Goal: Task Accomplishment & Management: Manage account settings

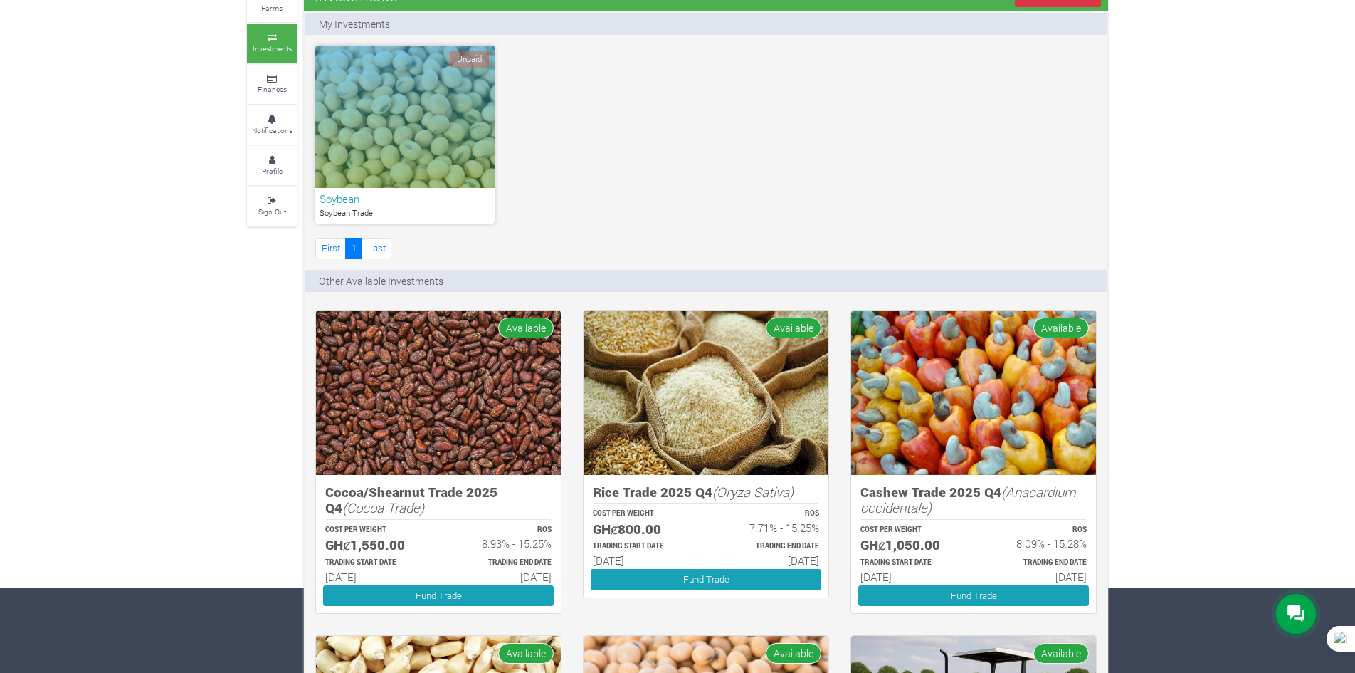
scroll to position [71, 0]
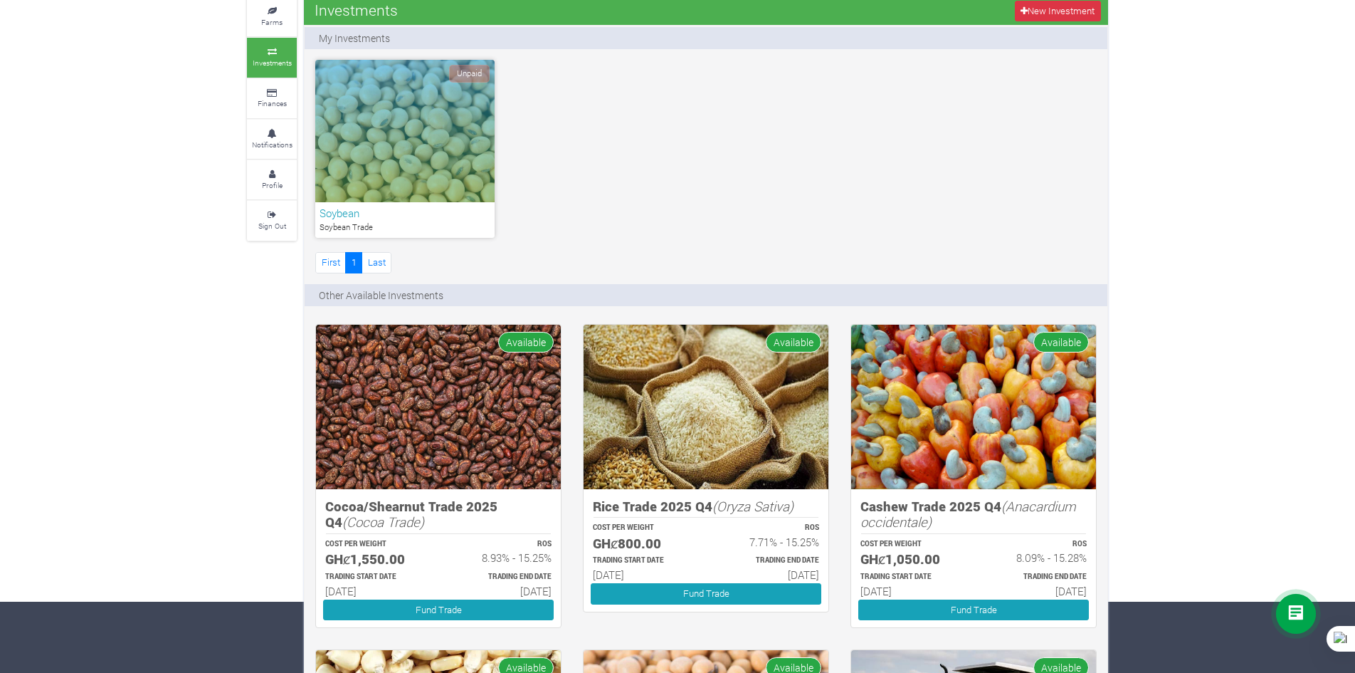
click at [1299, 615] on icon at bounding box center [1296, 614] width 17 height 18
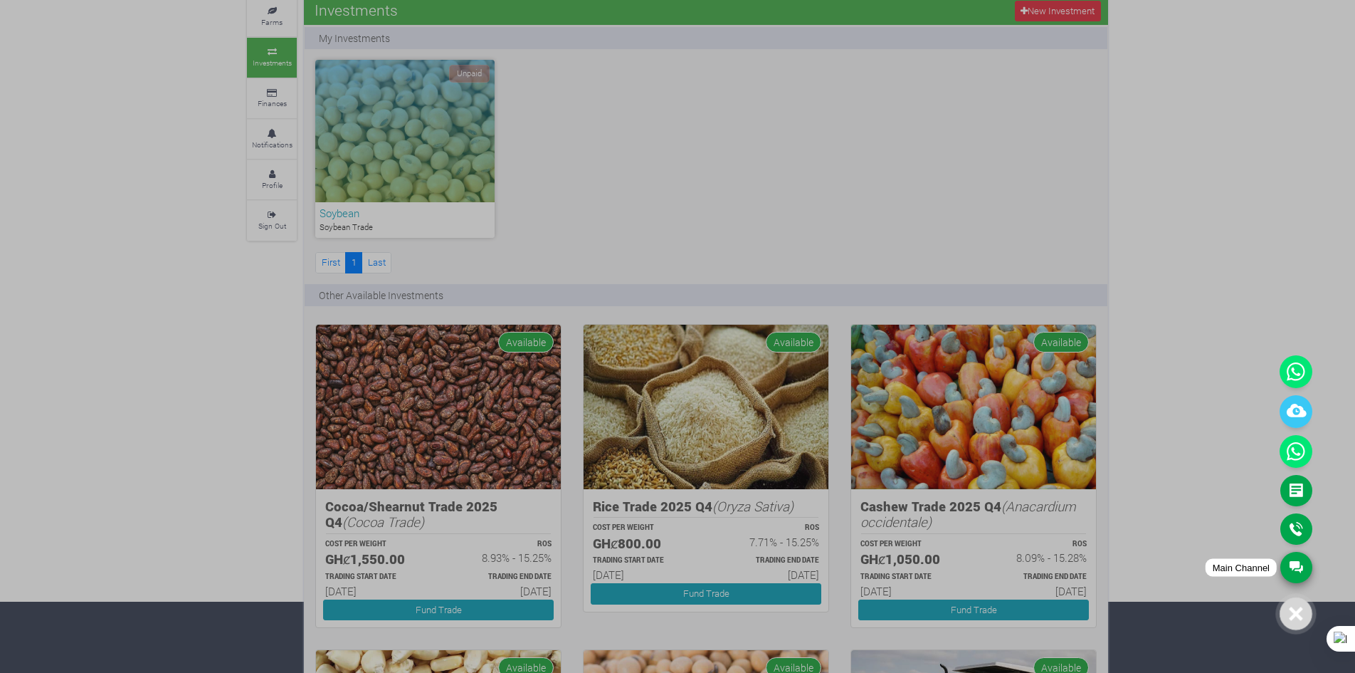
click at [1295, 566] on link "Main Channel" at bounding box center [1296, 567] width 32 height 31
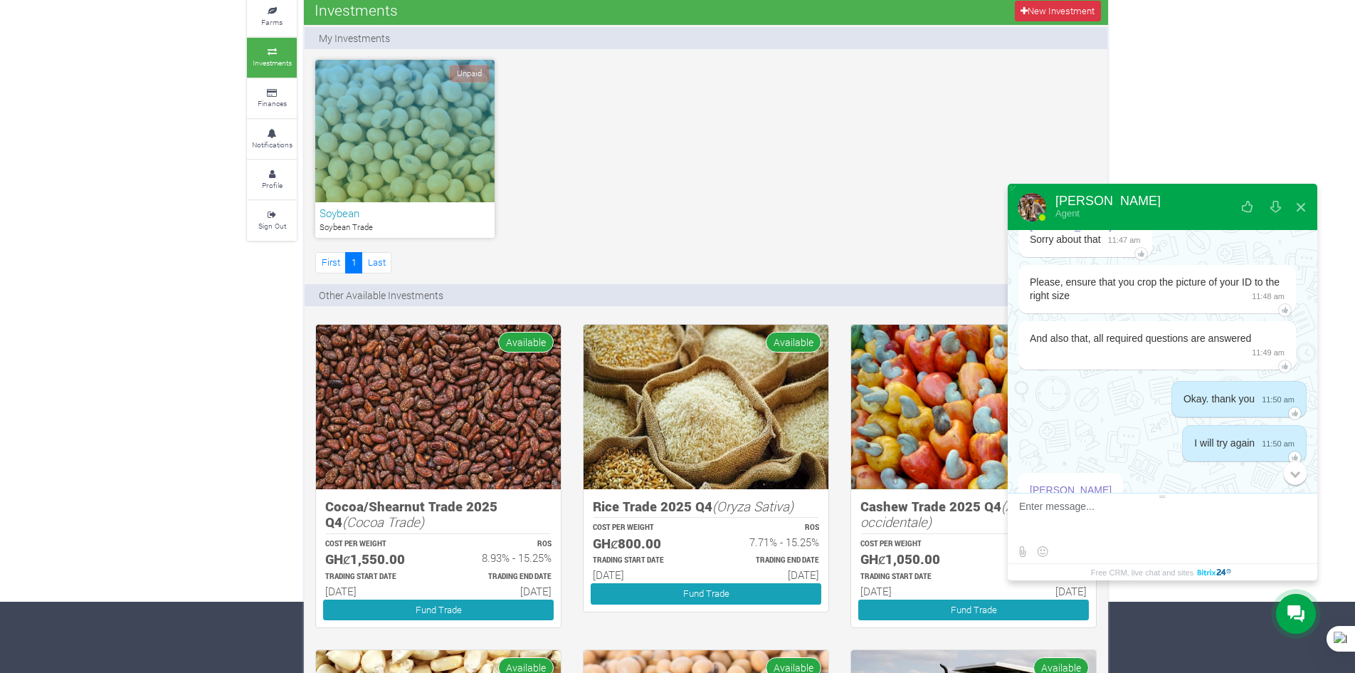
scroll to position [938, 0]
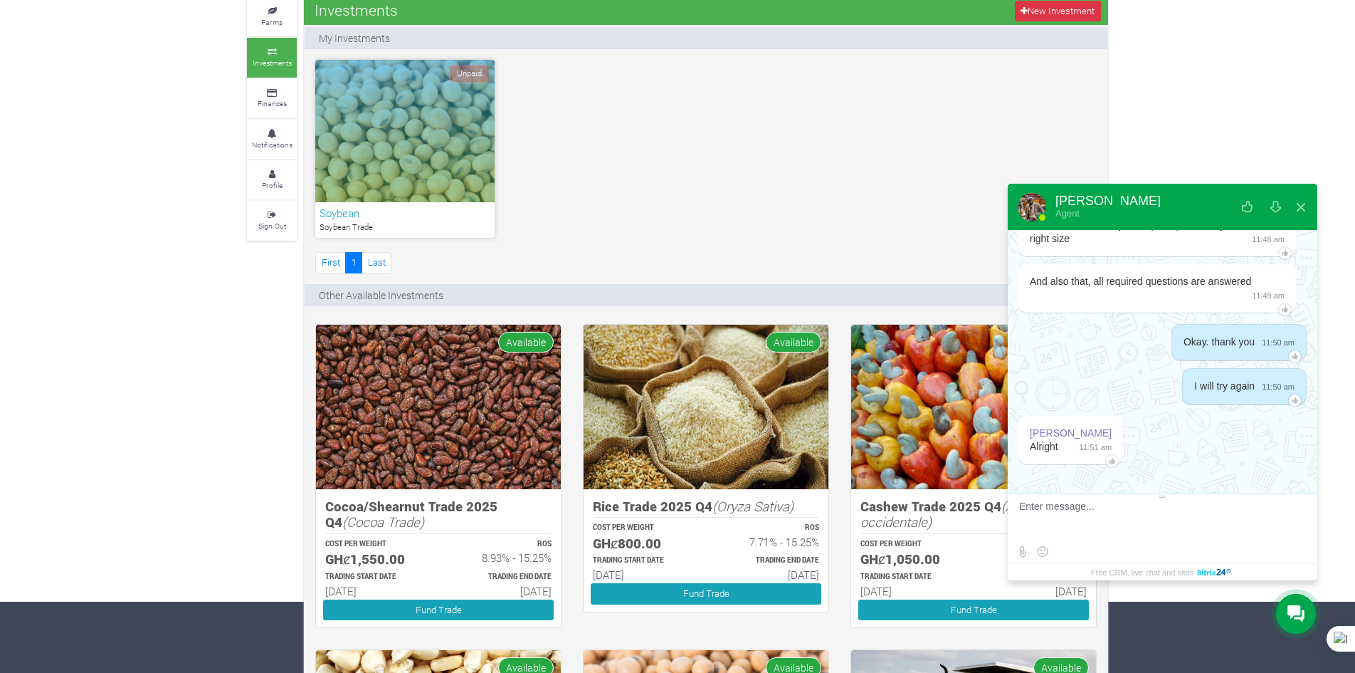
click at [1106, 505] on textarea at bounding box center [1160, 519] width 283 height 38
type textarea "Great"
click at [1033, 209] on div at bounding box center [1032, 207] width 28 height 28
click at [1065, 199] on div "Samuel" at bounding box center [1107, 200] width 105 height 13
drag, startPoint x: 1069, startPoint y: 506, endPoint x: 1001, endPoint y: 498, distance: 68.8
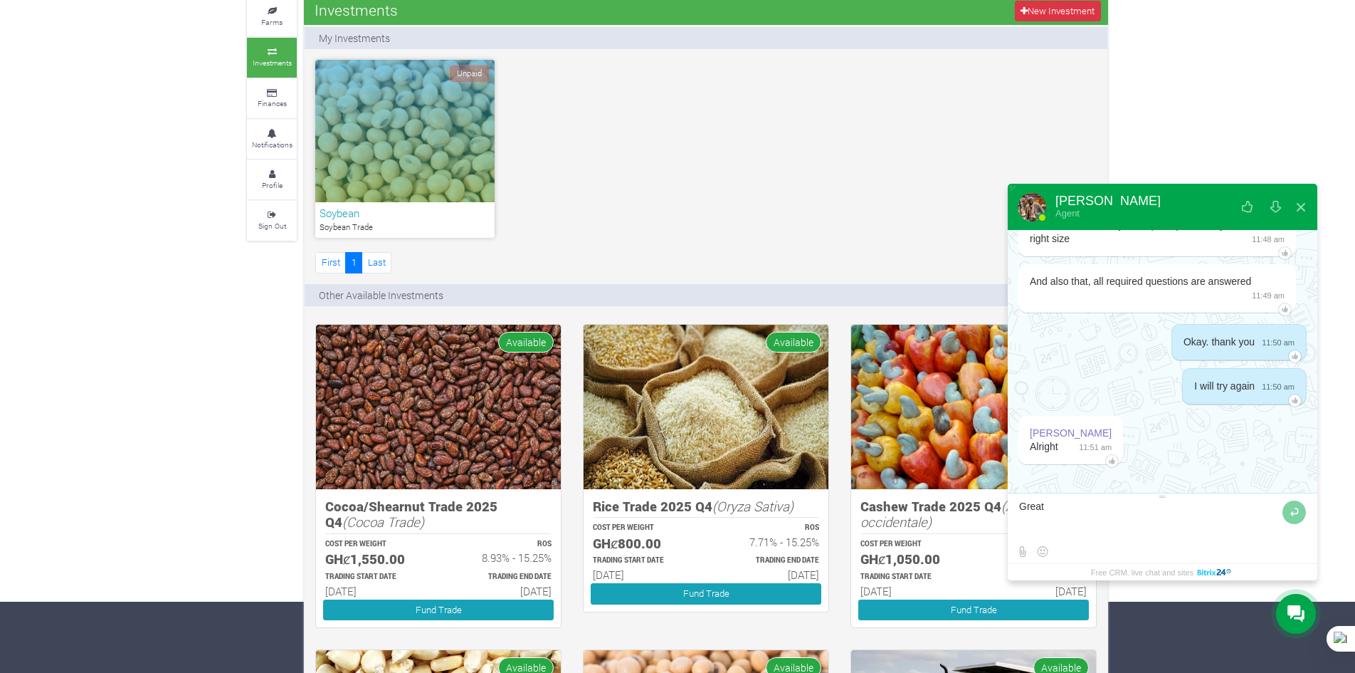
click at [1001, 498] on body "Samuel Agent Please introduce yourself First Name * Last Name * +233 (241) 790-…" at bounding box center [677, 265] width 1355 height 673
click at [568, 277] on div "My Investments Unpaid Soybean Soybean Trade First 1 ROS 1" at bounding box center [706, 680] width 803 height 1297
click at [1302, 208] on button at bounding box center [1301, 207] width 26 height 34
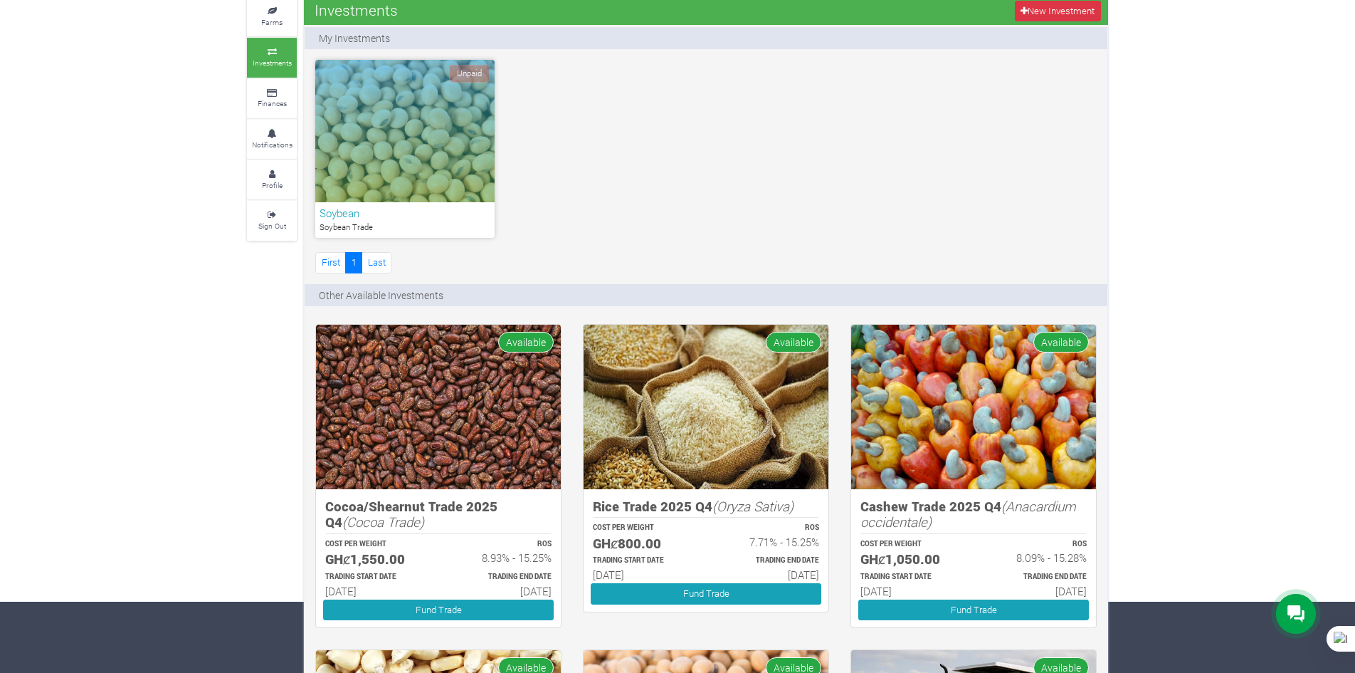
click at [364, 137] on div "Unpaid" at bounding box center [404, 131] width 179 height 142
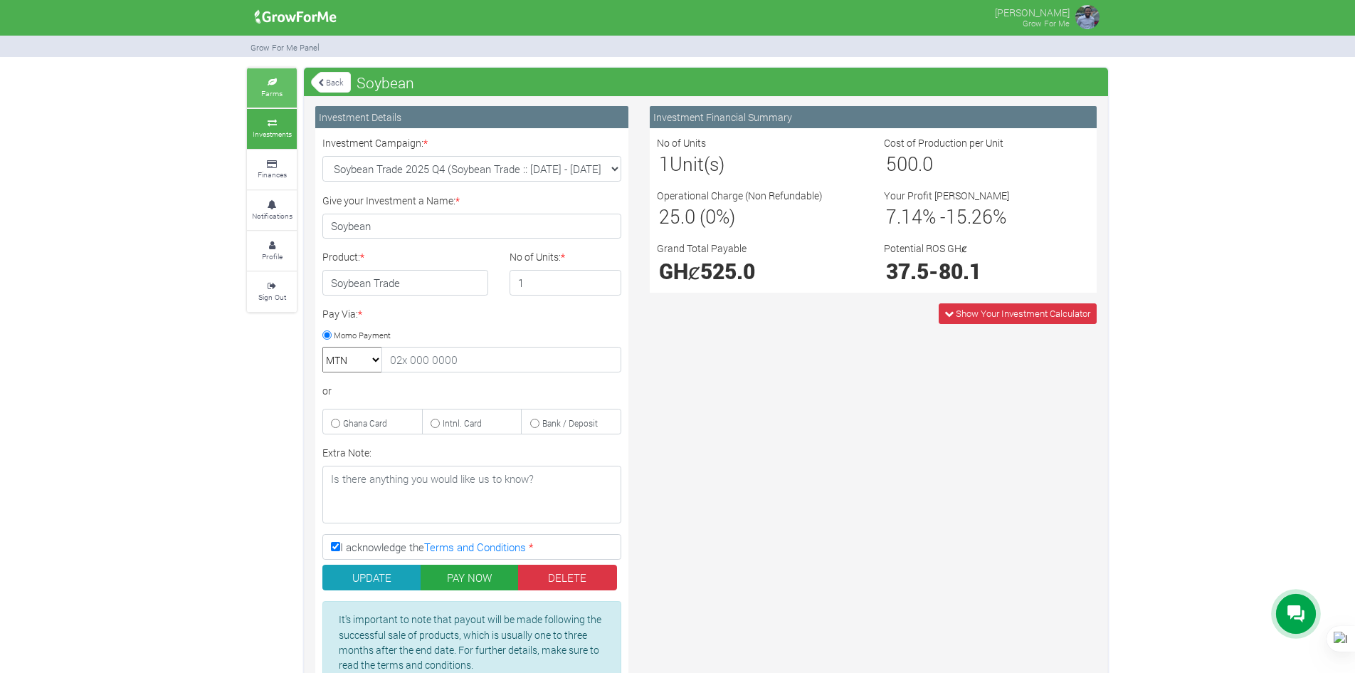
click at [248, 83] on link "Farms" at bounding box center [272, 87] width 50 height 39
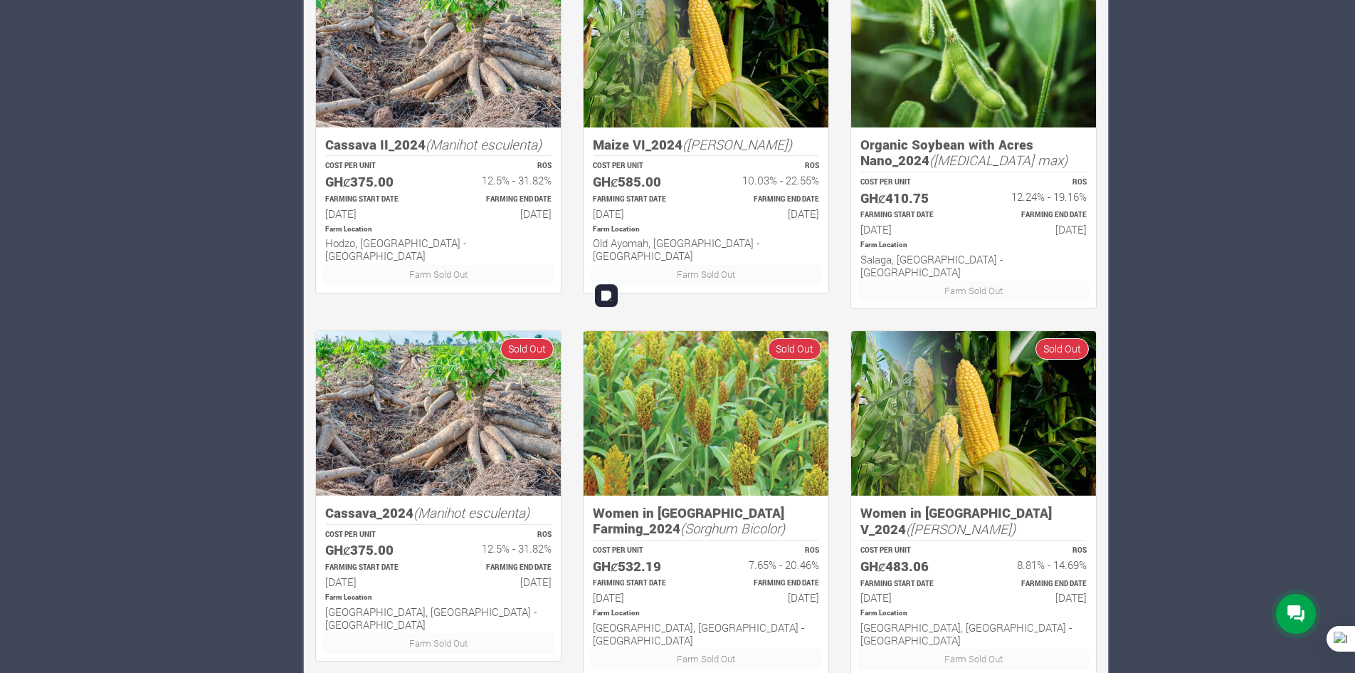
scroll to position [834, 0]
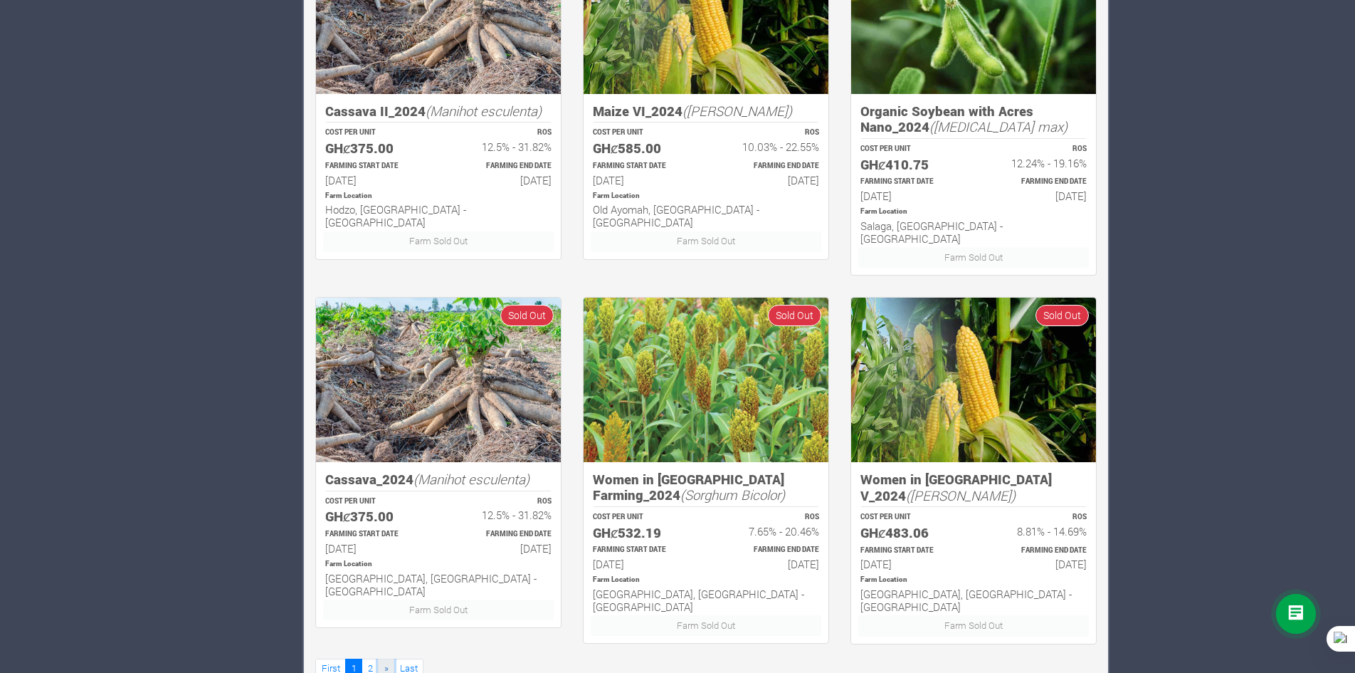
click at [386, 661] on span "»" at bounding box center [386, 667] width 4 height 13
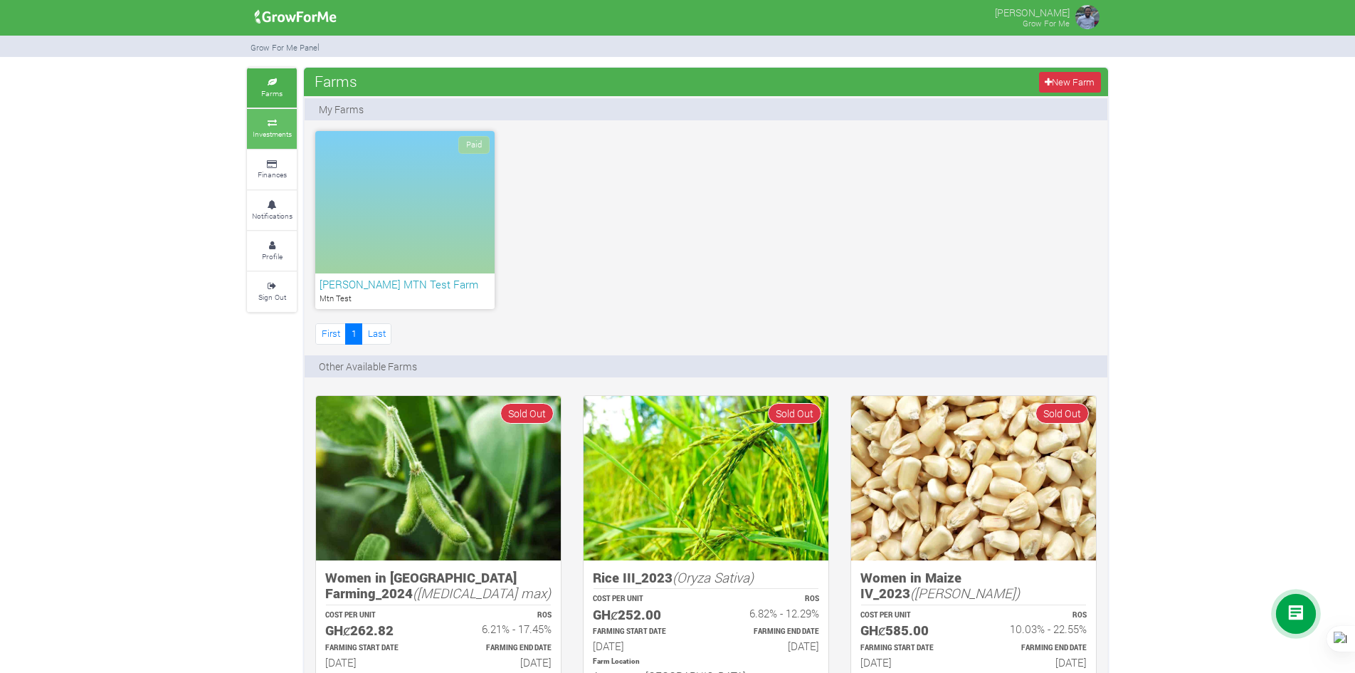
click at [276, 137] on small "Investments" at bounding box center [272, 134] width 39 height 10
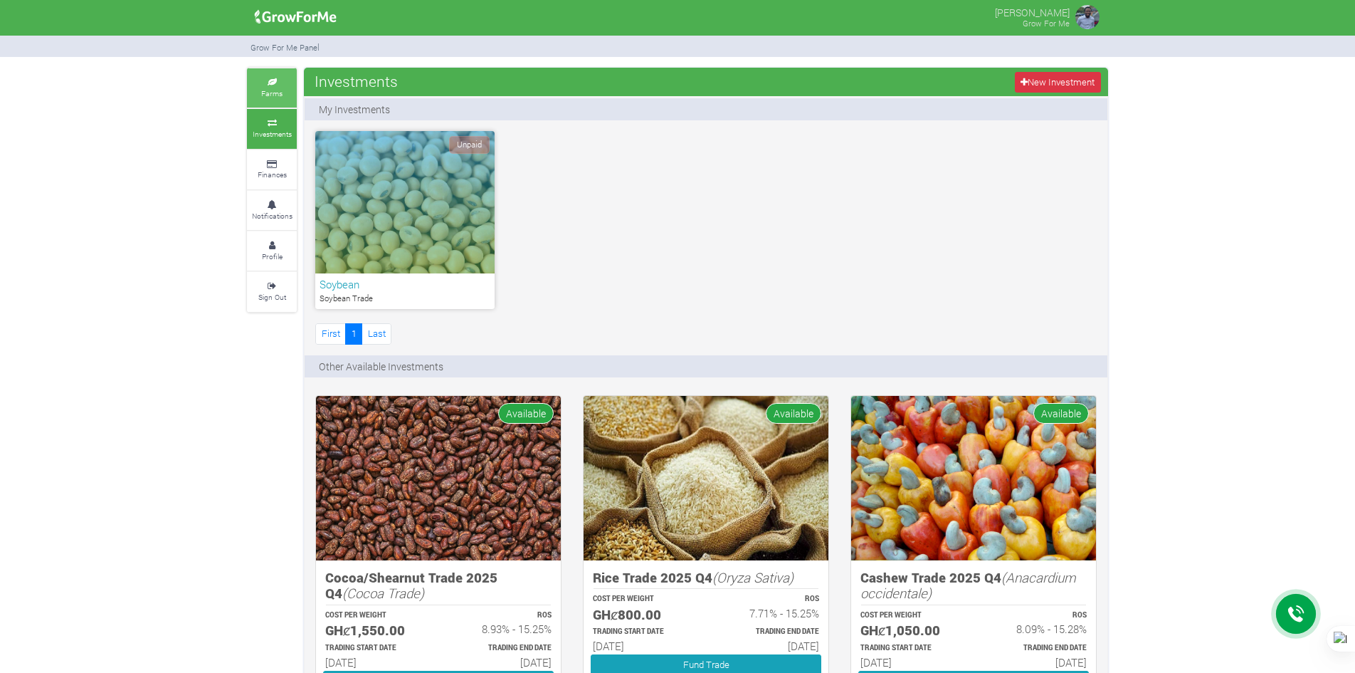
click at [279, 99] on link "Farms" at bounding box center [272, 87] width 50 height 39
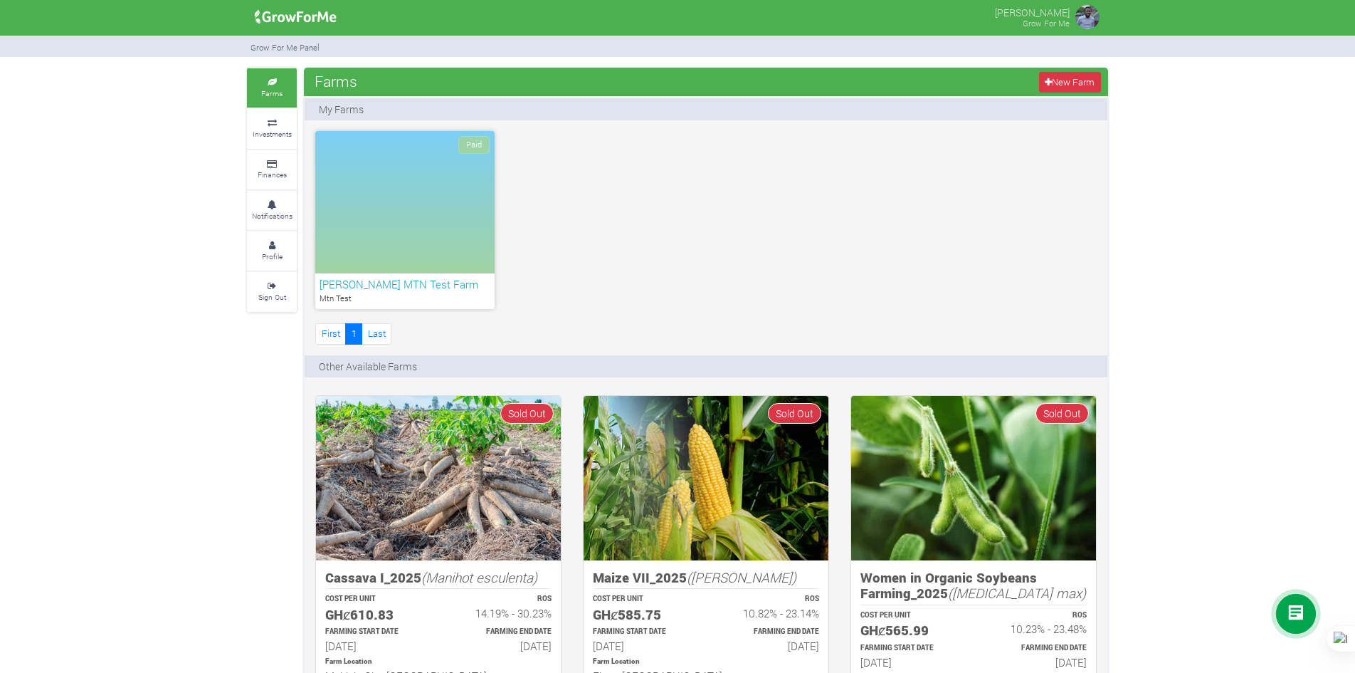
click at [1084, 9] on img at bounding box center [1087, 17] width 28 height 28
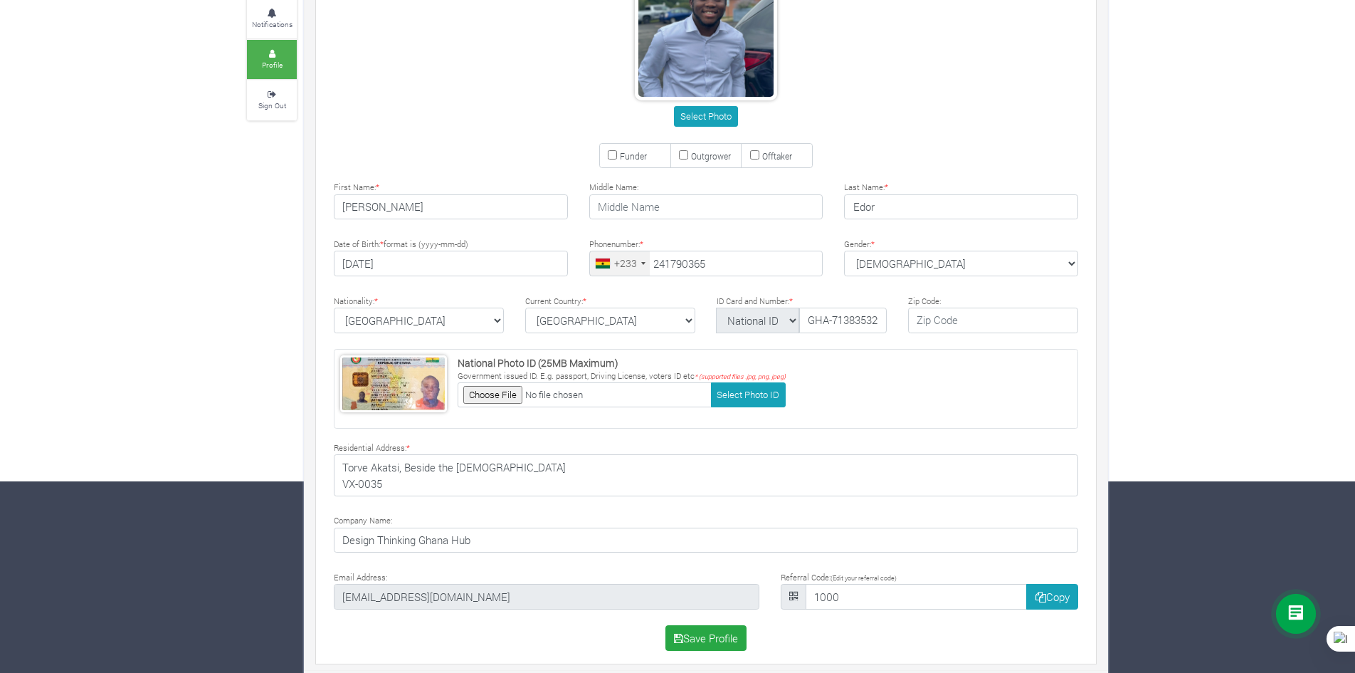
scroll to position [200, 0]
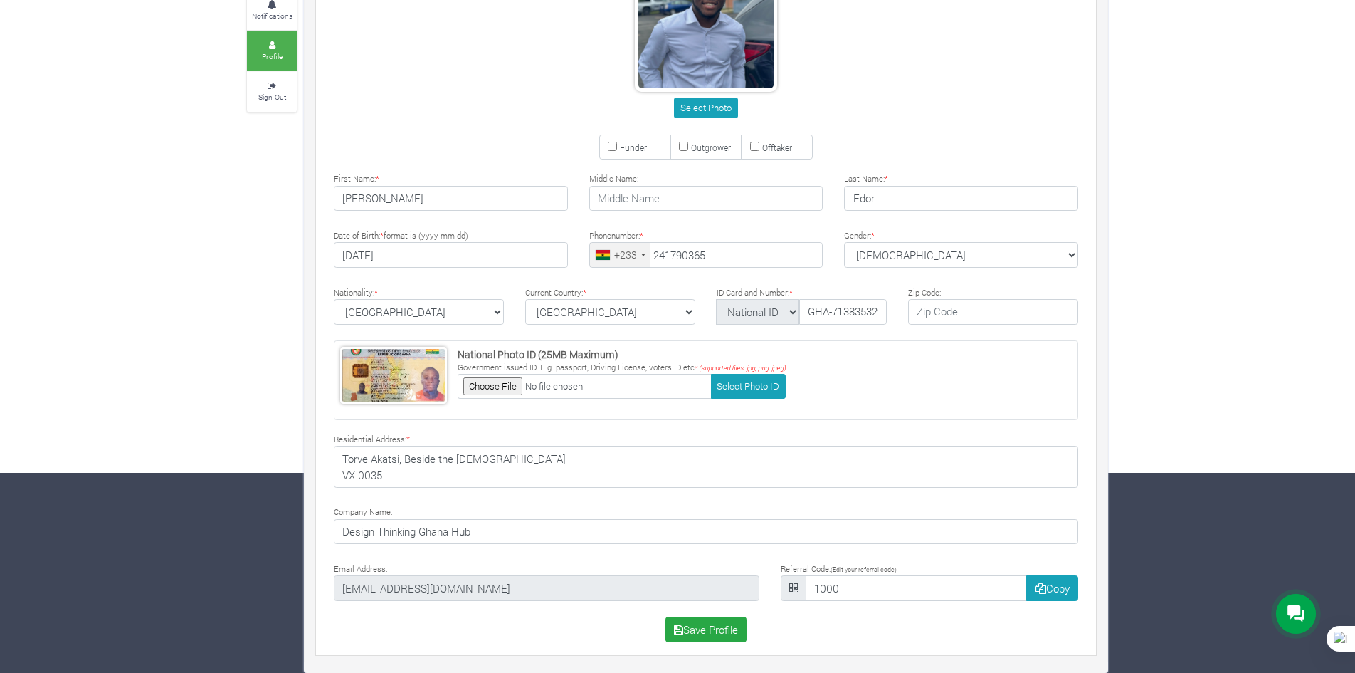
type input "24 179 0365"
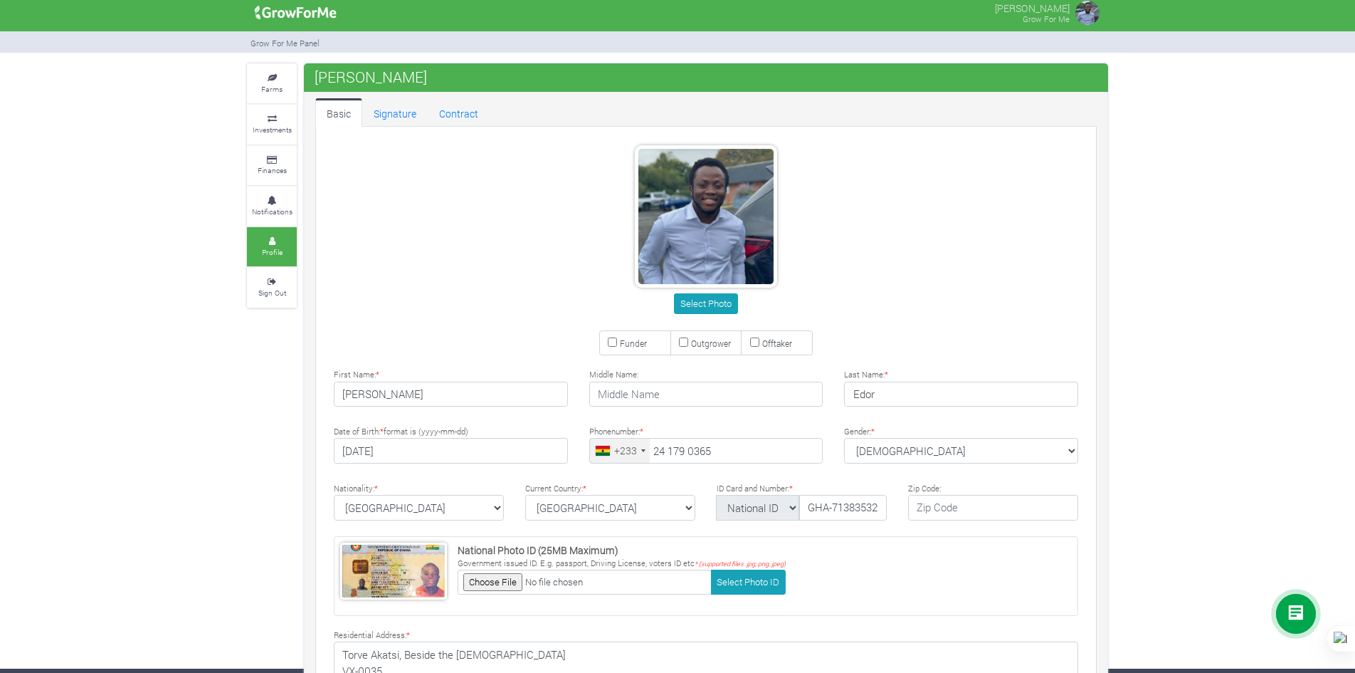
scroll to position [0, 0]
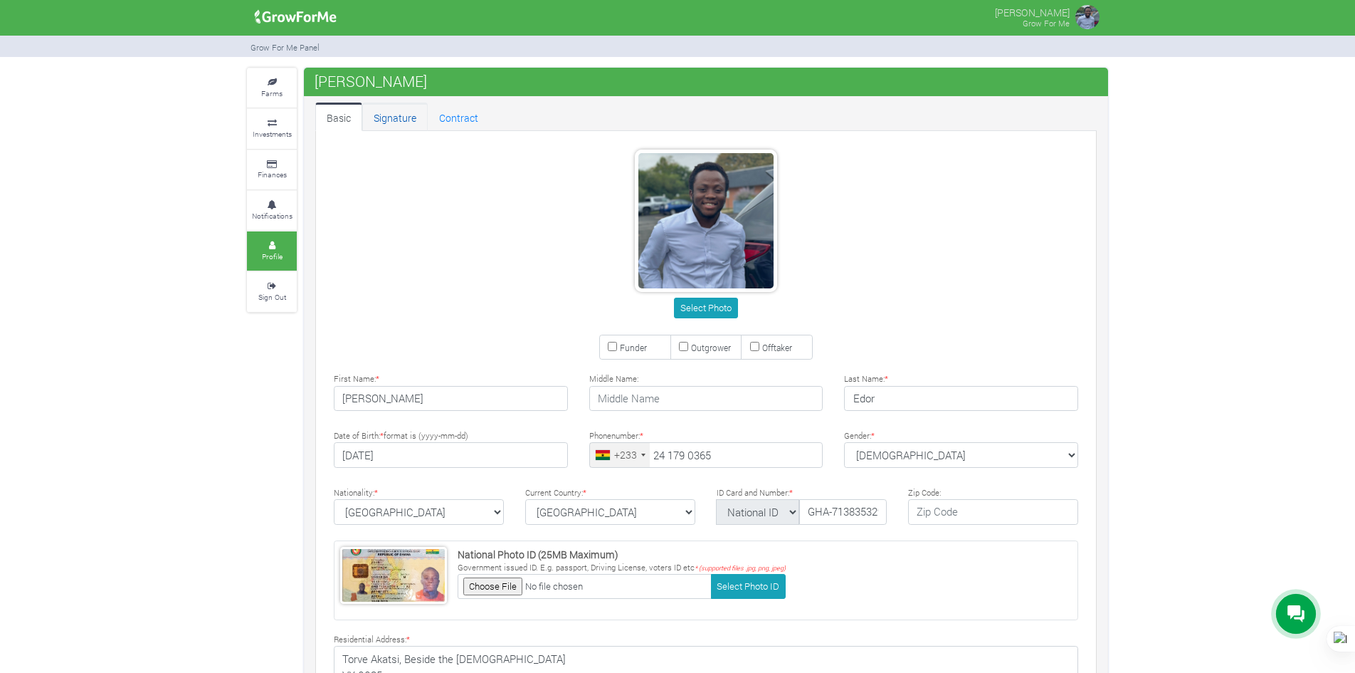
click at [404, 108] on link "Signature" at bounding box center [394, 116] width 65 height 28
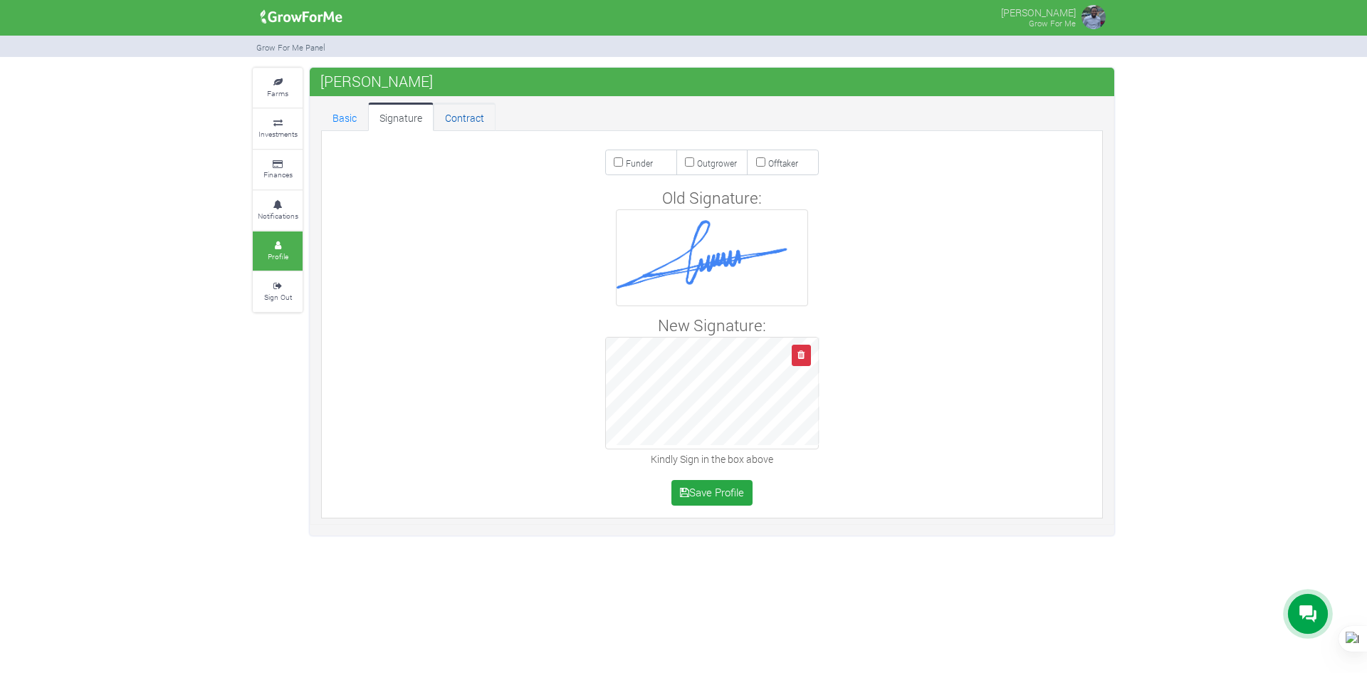
click at [466, 116] on link "Contract" at bounding box center [464, 116] width 62 height 28
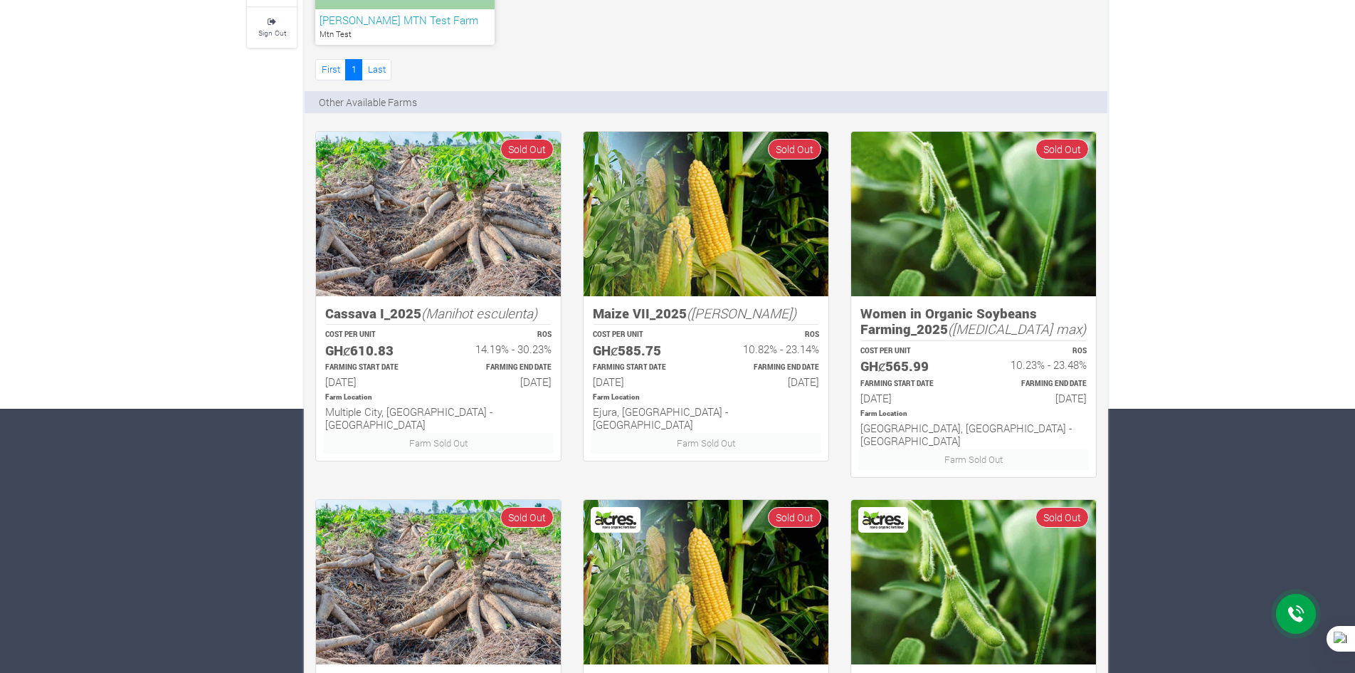
scroll to position [71, 0]
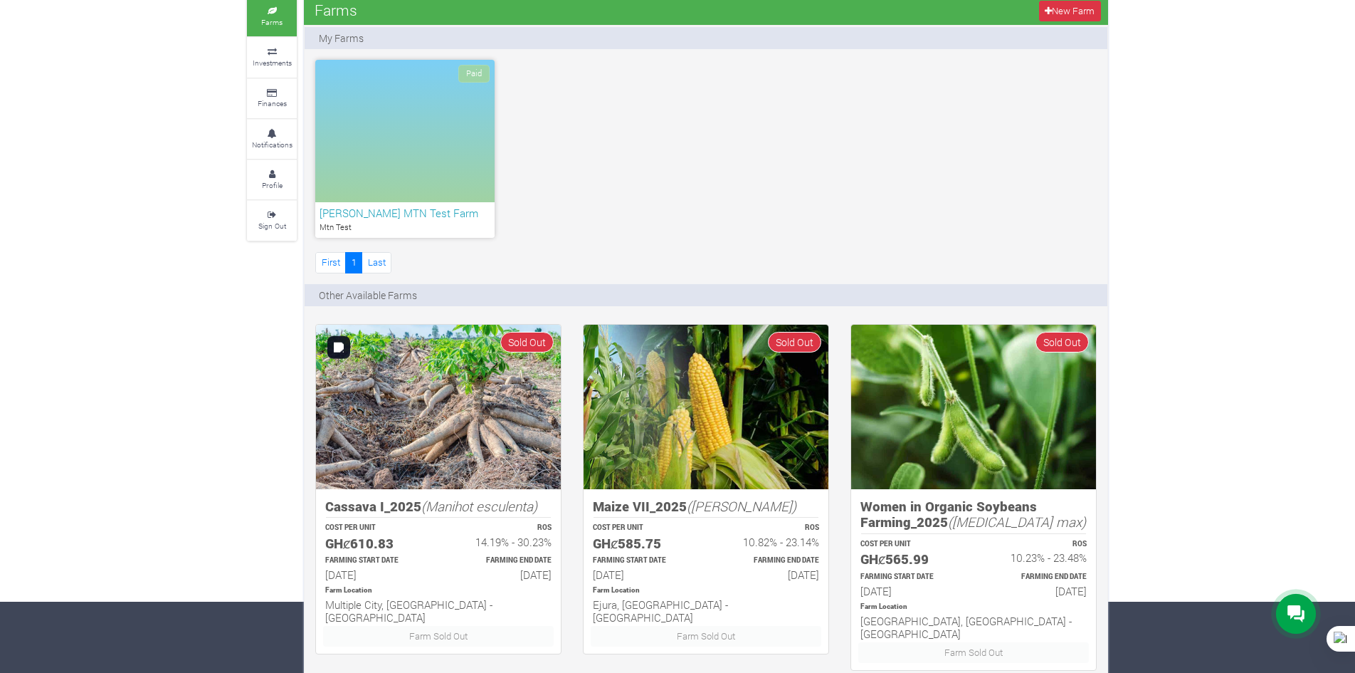
click at [419, 384] on img at bounding box center [438, 407] width 245 height 164
click at [275, 70] on link "Investments" at bounding box center [272, 57] width 50 height 39
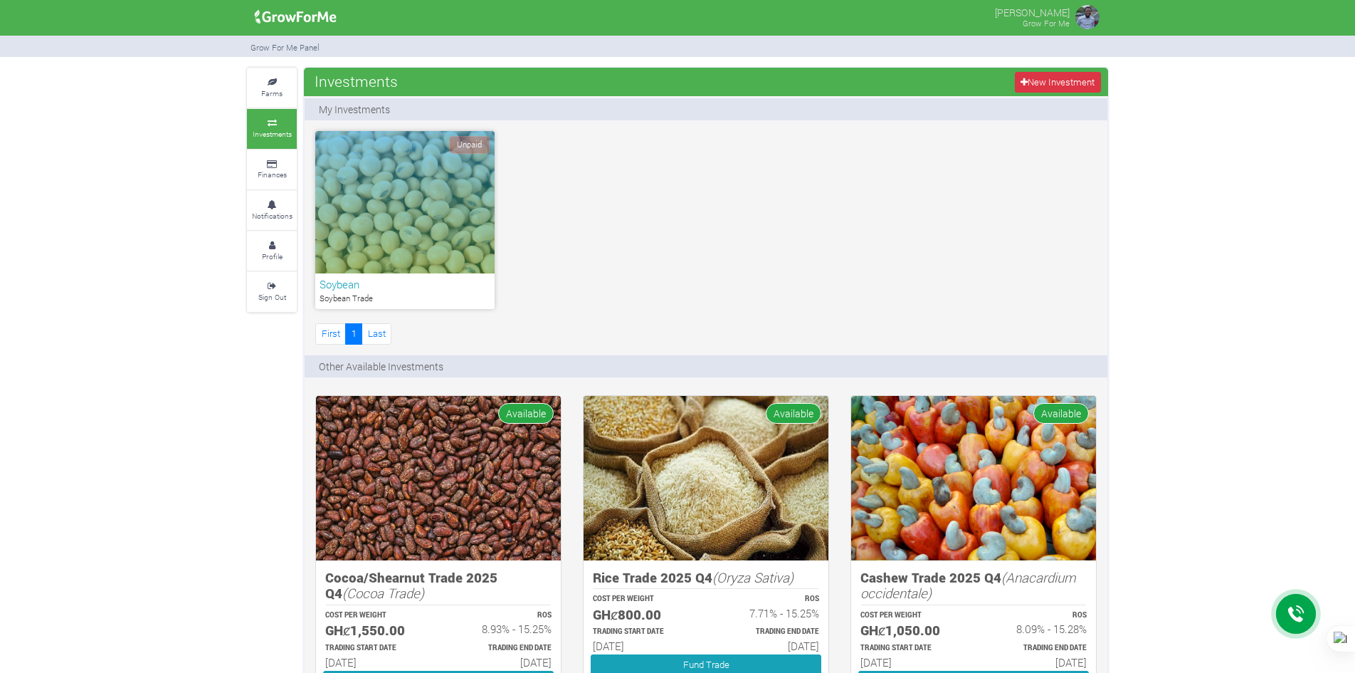
click at [365, 229] on div "Unpaid" at bounding box center [404, 202] width 179 height 142
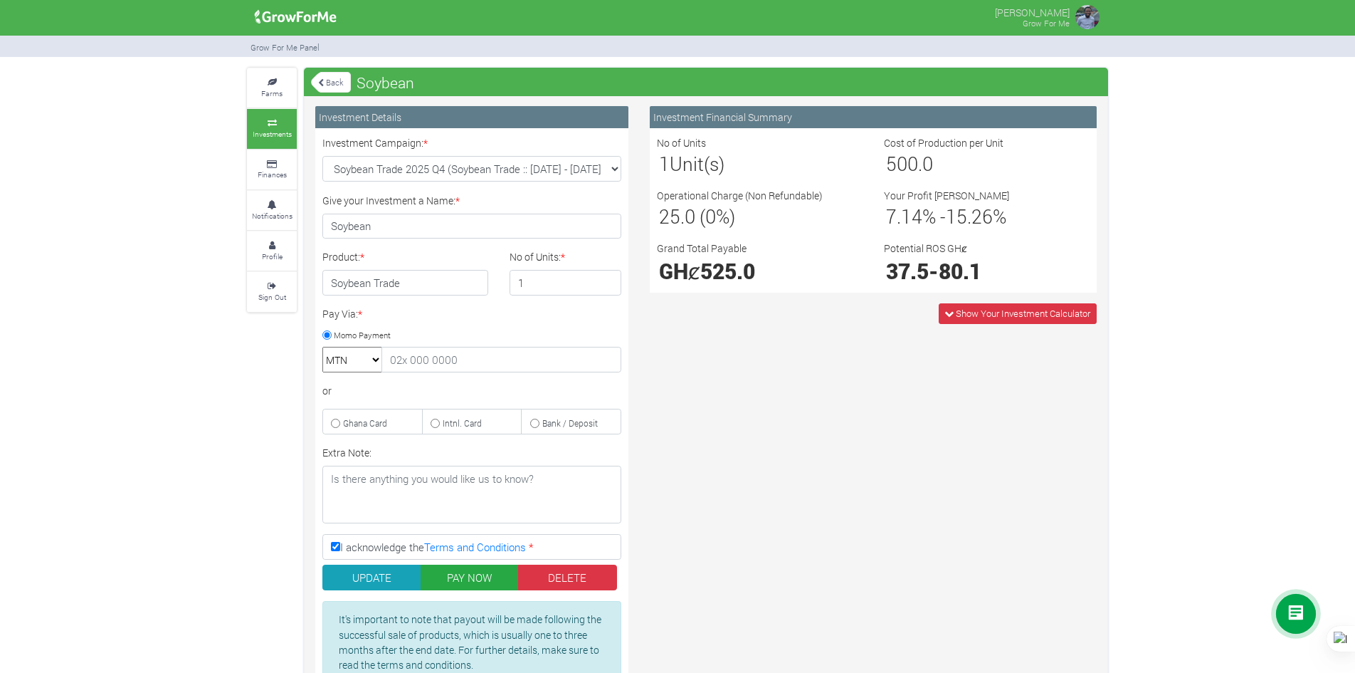
click at [332, 79] on link "Back" at bounding box center [331, 81] width 40 height 23
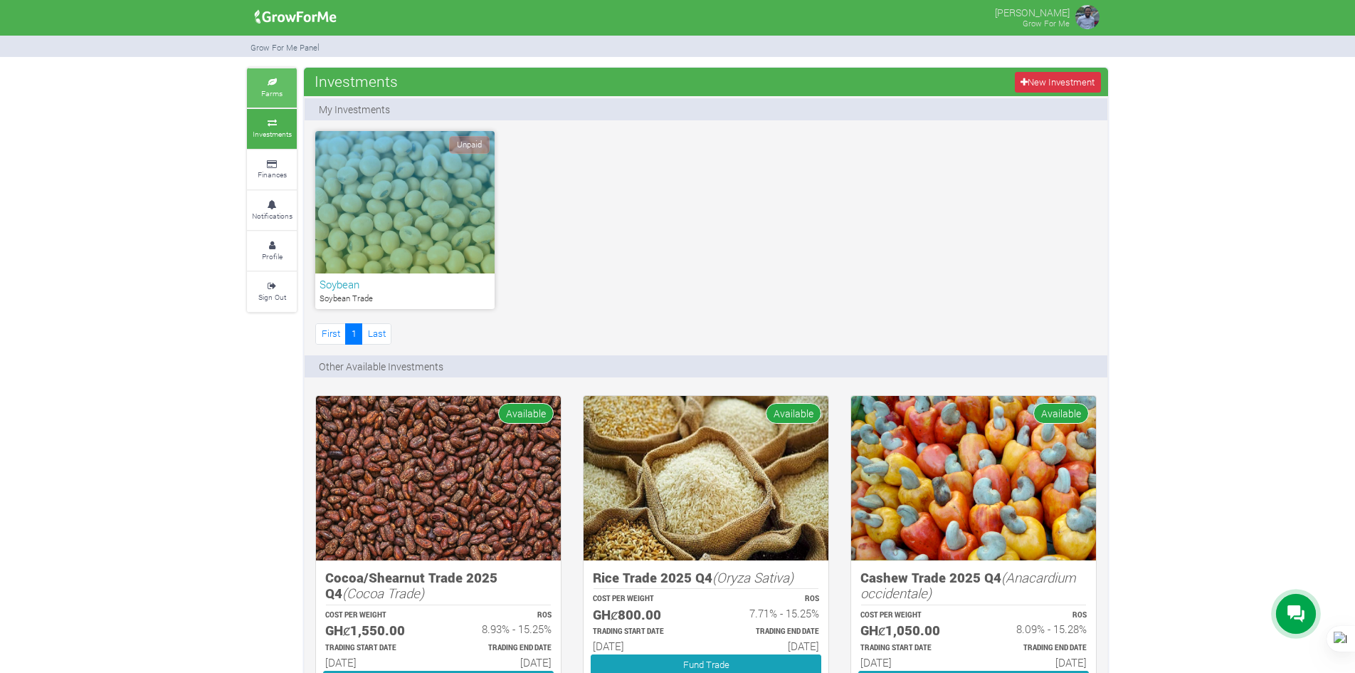
click at [257, 72] on link "Farms" at bounding box center [272, 87] width 50 height 39
